Goal: Submit feedback/report problem: Submit feedback/report problem

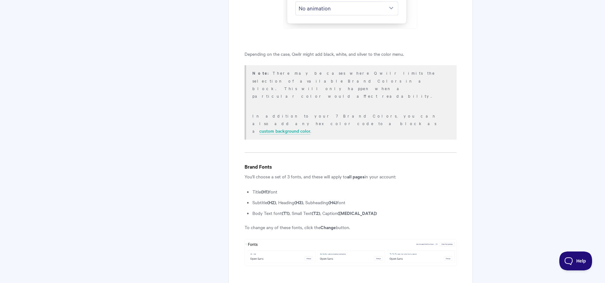
scroll to position [2068, 0]
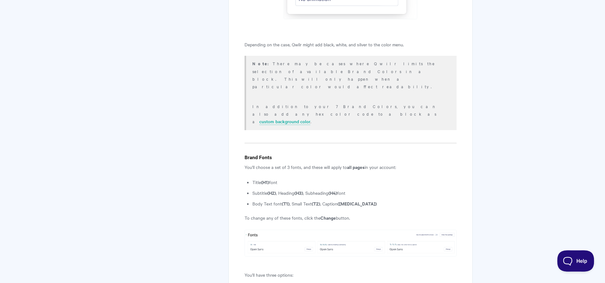
click at [574, 259] on span "Help" at bounding box center [573, 259] width 33 height 4
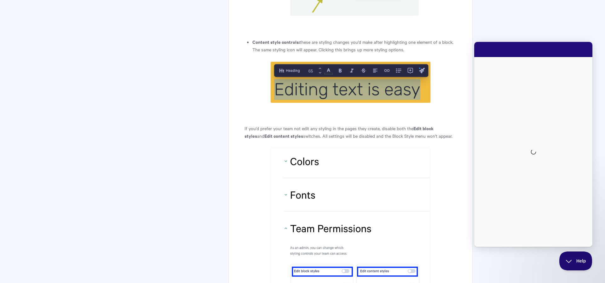
scroll to position [3042, 0]
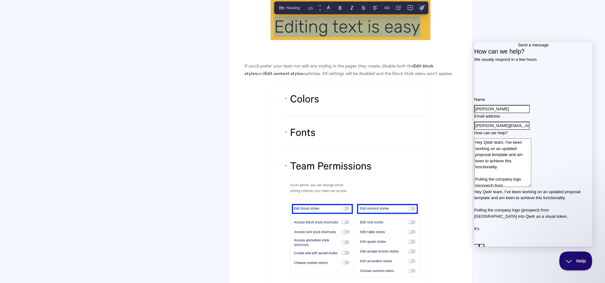
click at [306, 85] on img at bounding box center [349, 185] width 159 height 200
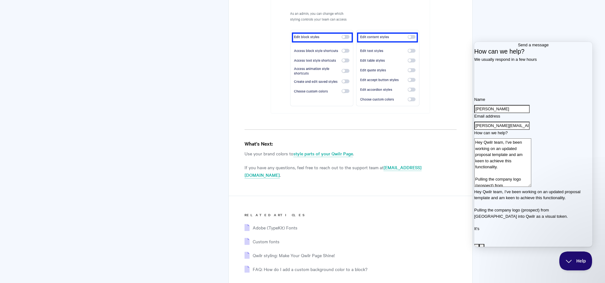
click at [531, 187] on textarea "Hey Qwilr team, I've been working on an updated proposal template and am keen t…" at bounding box center [502, 162] width 57 height 48
drag, startPoint x: 557, startPoint y: 206, endPoint x: 520, endPoint y: 173, distance: 49.7
click at [520, 173] on textarea "Hey Qwilr team, I've been working on an updated proposal template and am keen t…" at bounding box center [502, 162] width 57 height 48
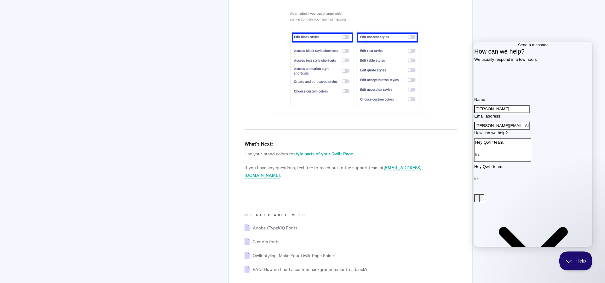
drag, startPoint x: 526, startPoint y: 185, endPoint x: 524, endPoint y: 173, distance: 12.7
click at [524, 162] on textarea "Hey Qwilr team, It's" at bounding box center [502, 149] width 57 height 23
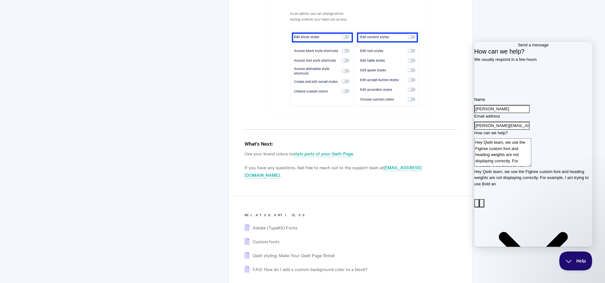
scroll to position [0, 0]
drag, startPoint x: 547, startPoint y: 191, endPoint x: 578, endPoint y: 191, distance: 30.5
click at [531, 167] on textarea "Hey Qwilr team, we use the Figtree custom font and heading weights are not disp…" at bounding box center [502, 152] width 57 height 28
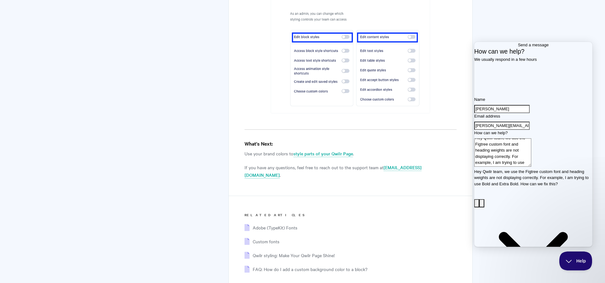
click at [531, 167] on textarea "Hey Qwilr team, we use the Figtree custom font and heading weights are not disp…" at bounding box center [502, 152] width 57 height 28
type textarea "Hey Qwilr team, we use the Figtree custom font and heading weights are not disp…"
